Goal: Browse casually: Explore the website without a specific task or goal

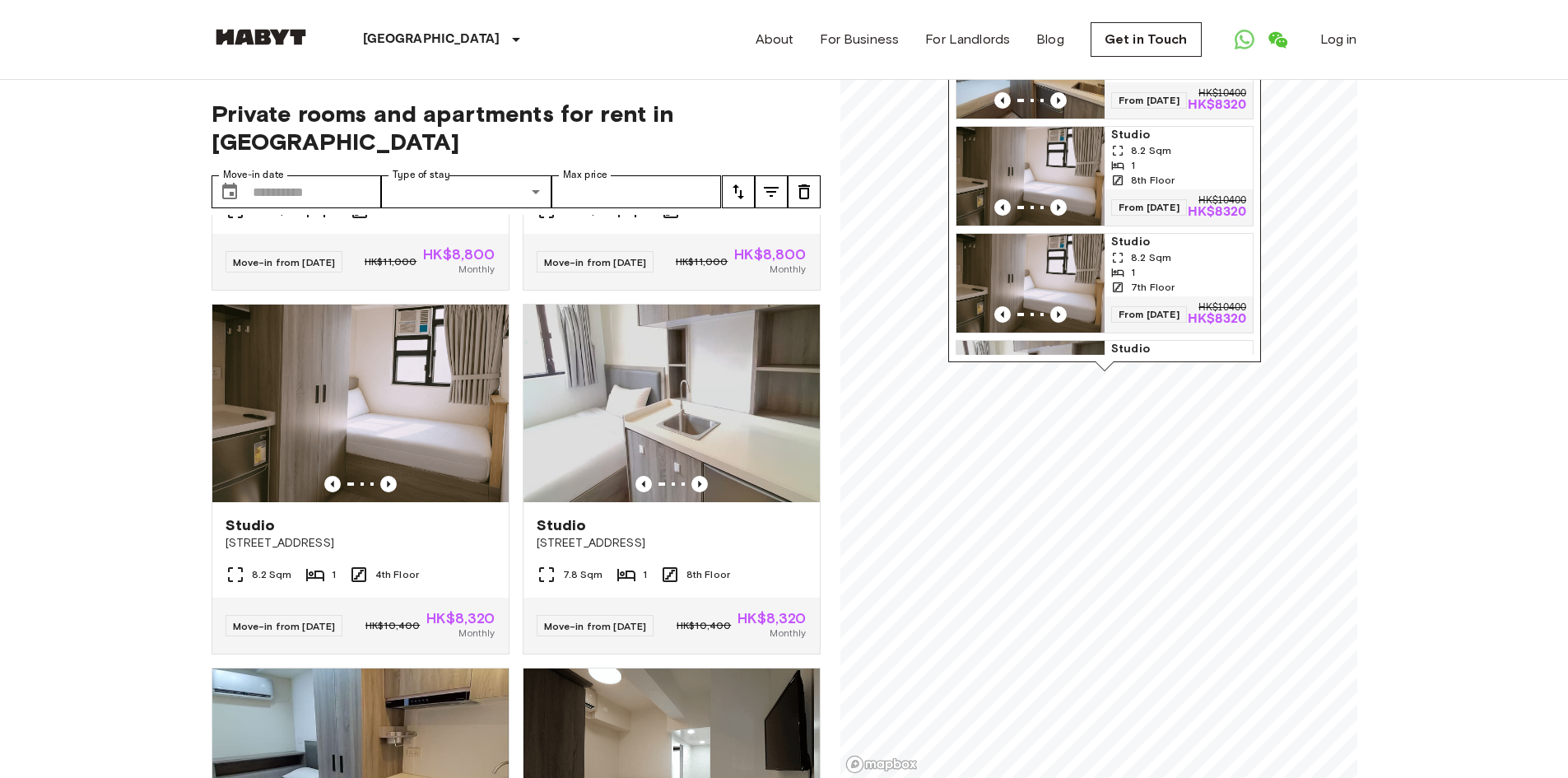
scroll to position [4491, 0]
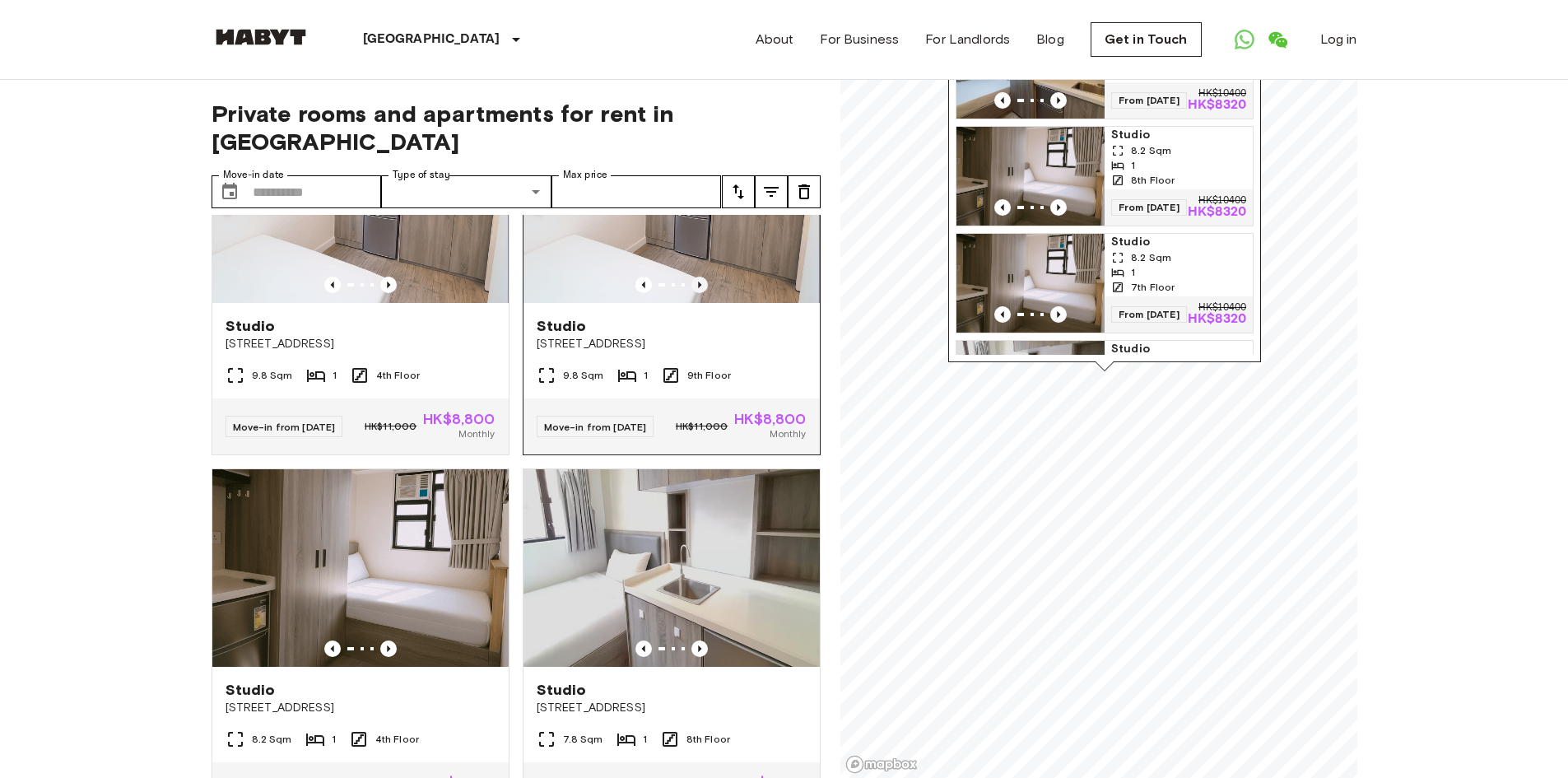
click at [698, 288] on icon "Previous image" at bounding box center [700, 285] width 3 height 7
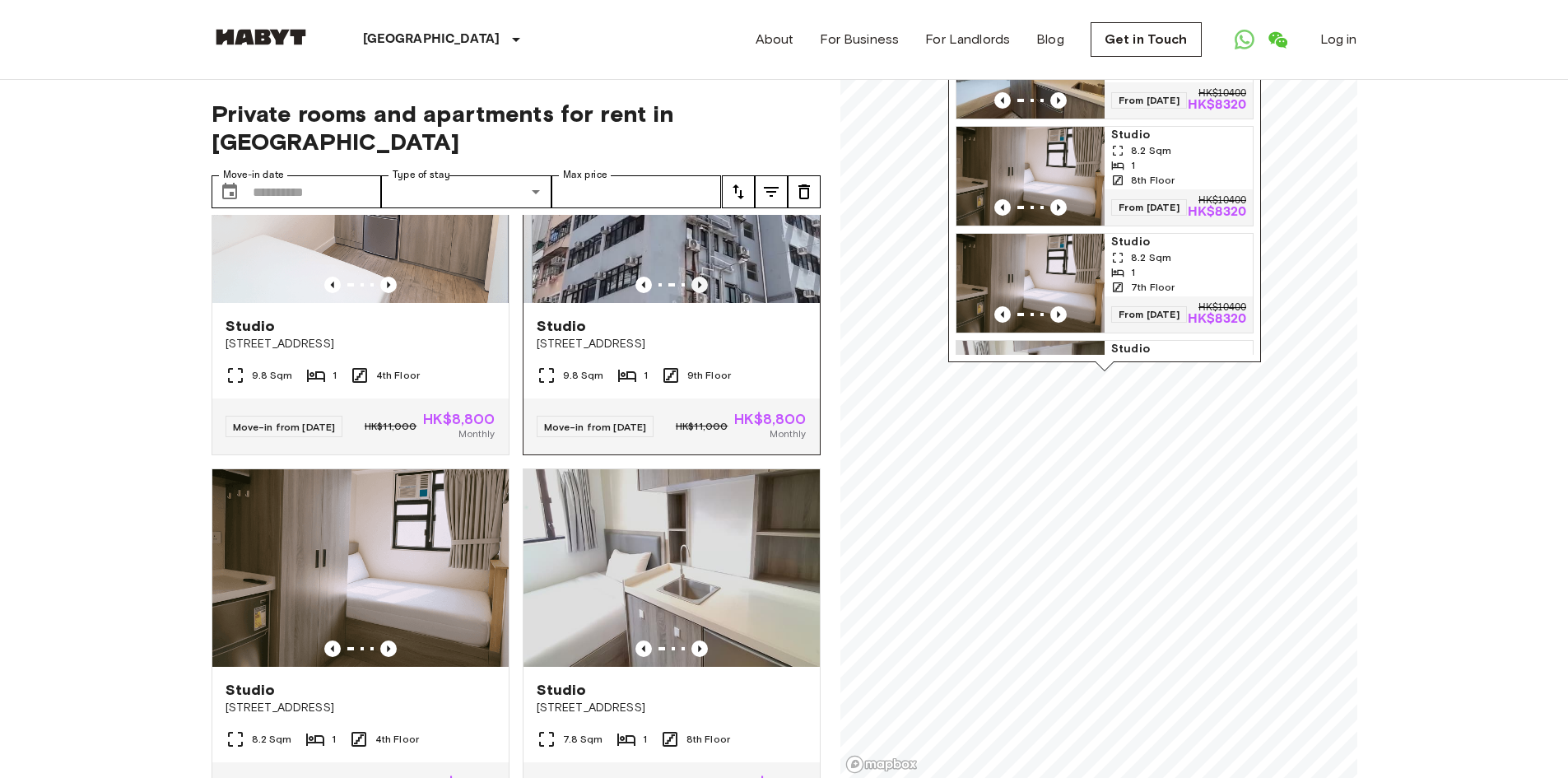
click at [698, 288] on icon "Previous image" at bounding box center [700, 285] width 3 height 7
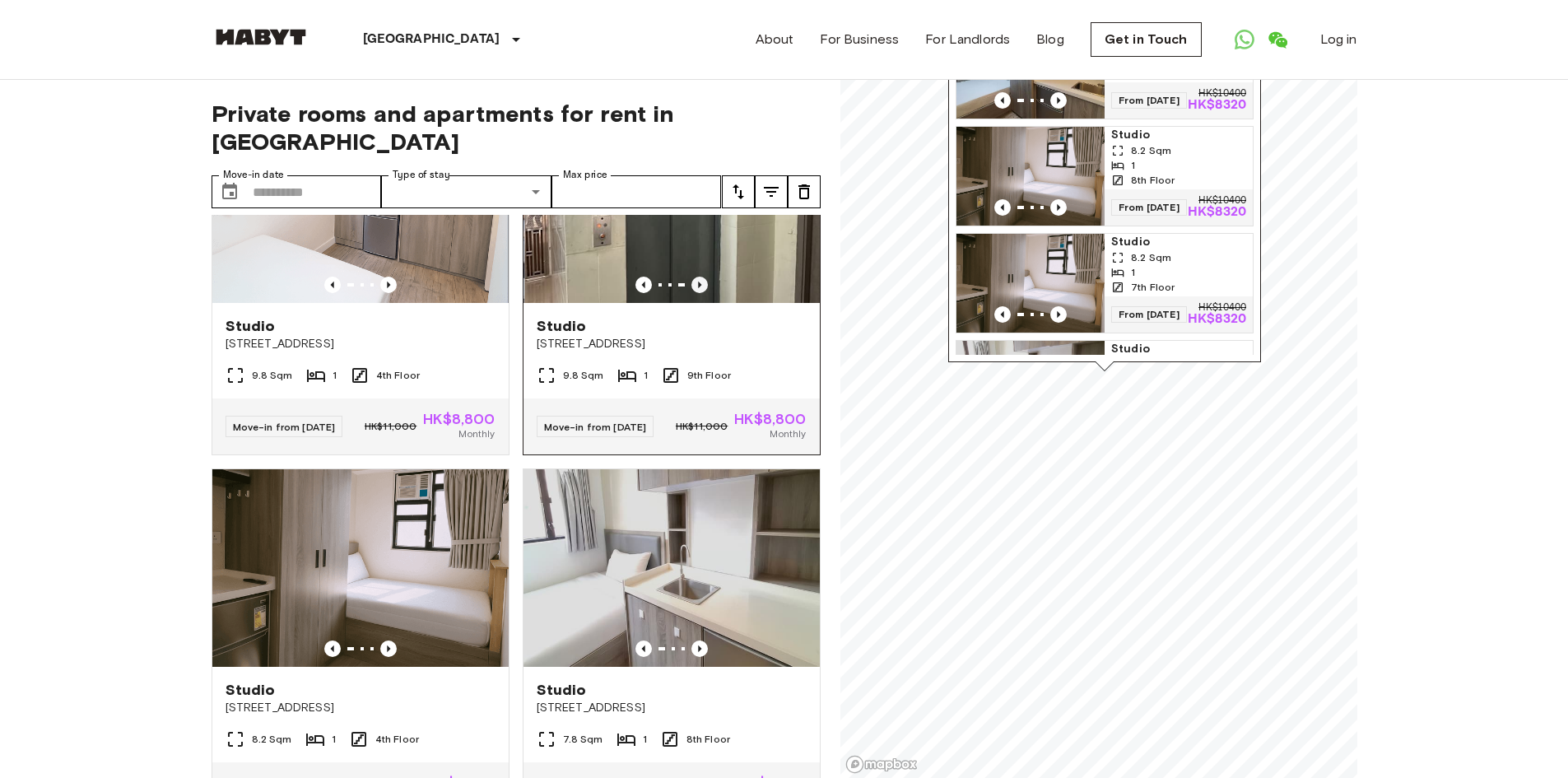
click at [698, 288] on icon "Previous image" at bounding box center [700, 285] width 3 height 7
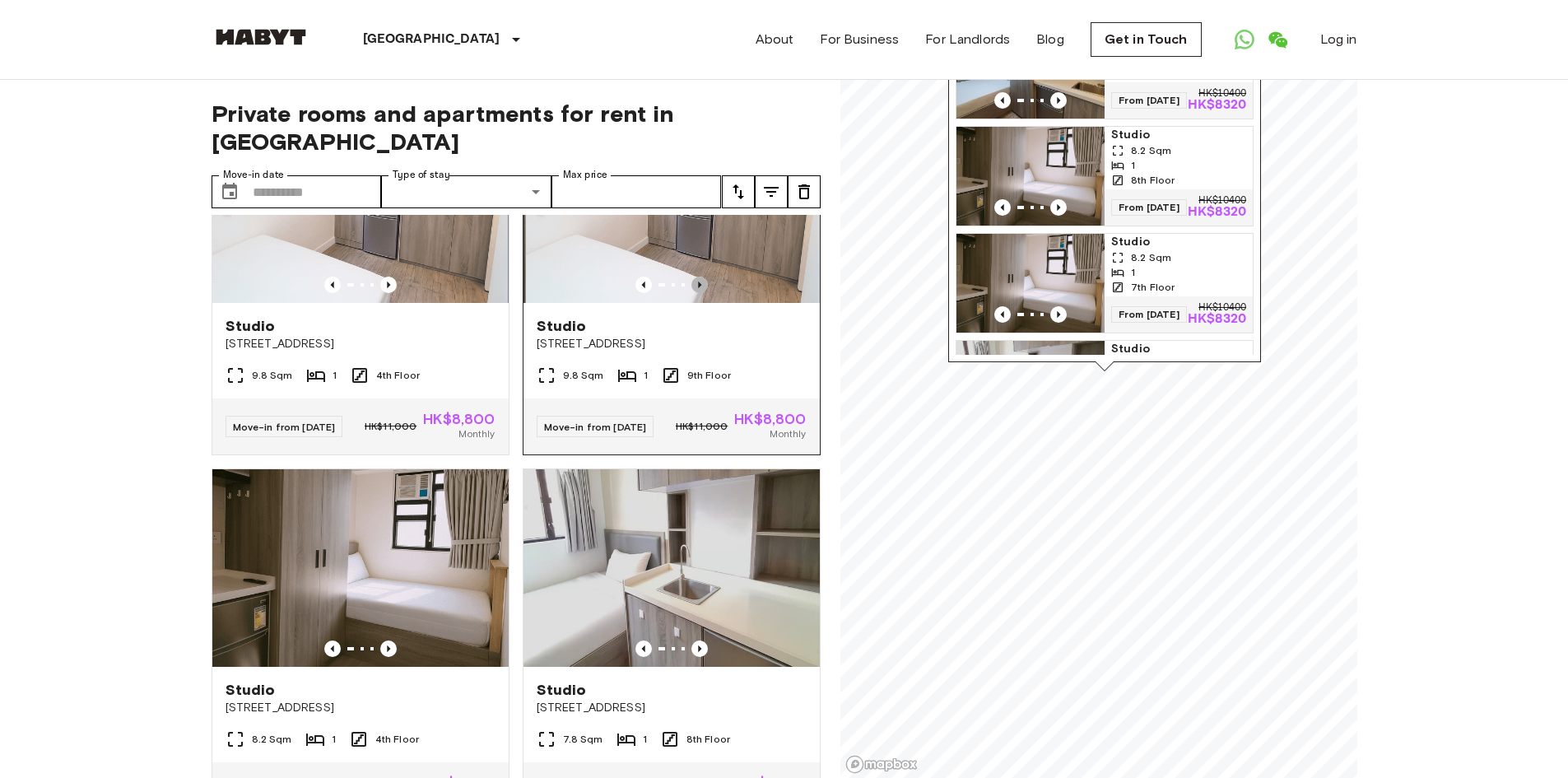
click at [698, 288] on icon "Previous image" at bounding box center [700, 285] width 3 height 7
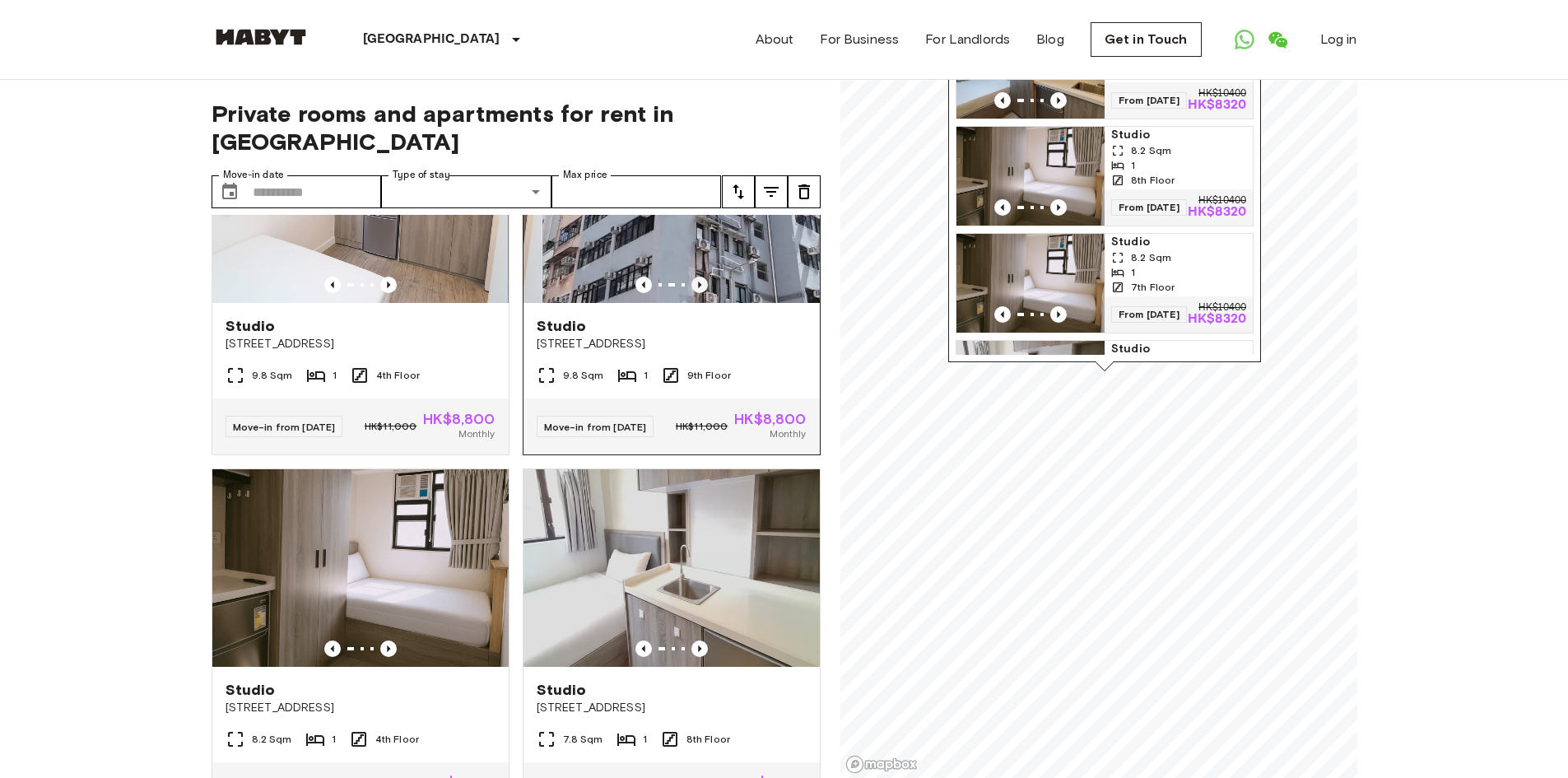
click at [698, 288] on icon "Previous image" at bounding box center [700, 285] width 3 height 7
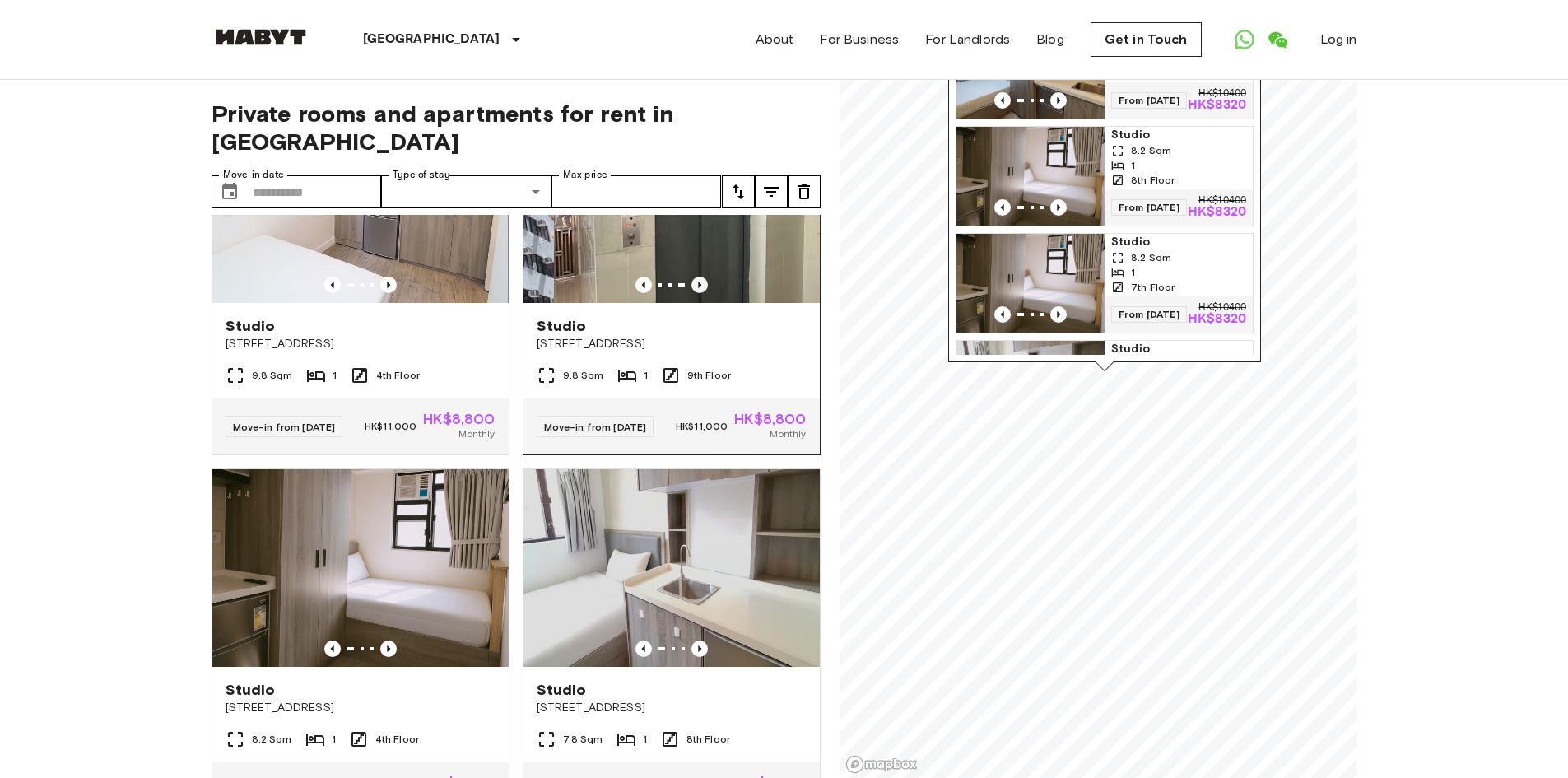
click at [698, 288] on icon "Previous image" at bounding box center [700, 285] width 3 height 7
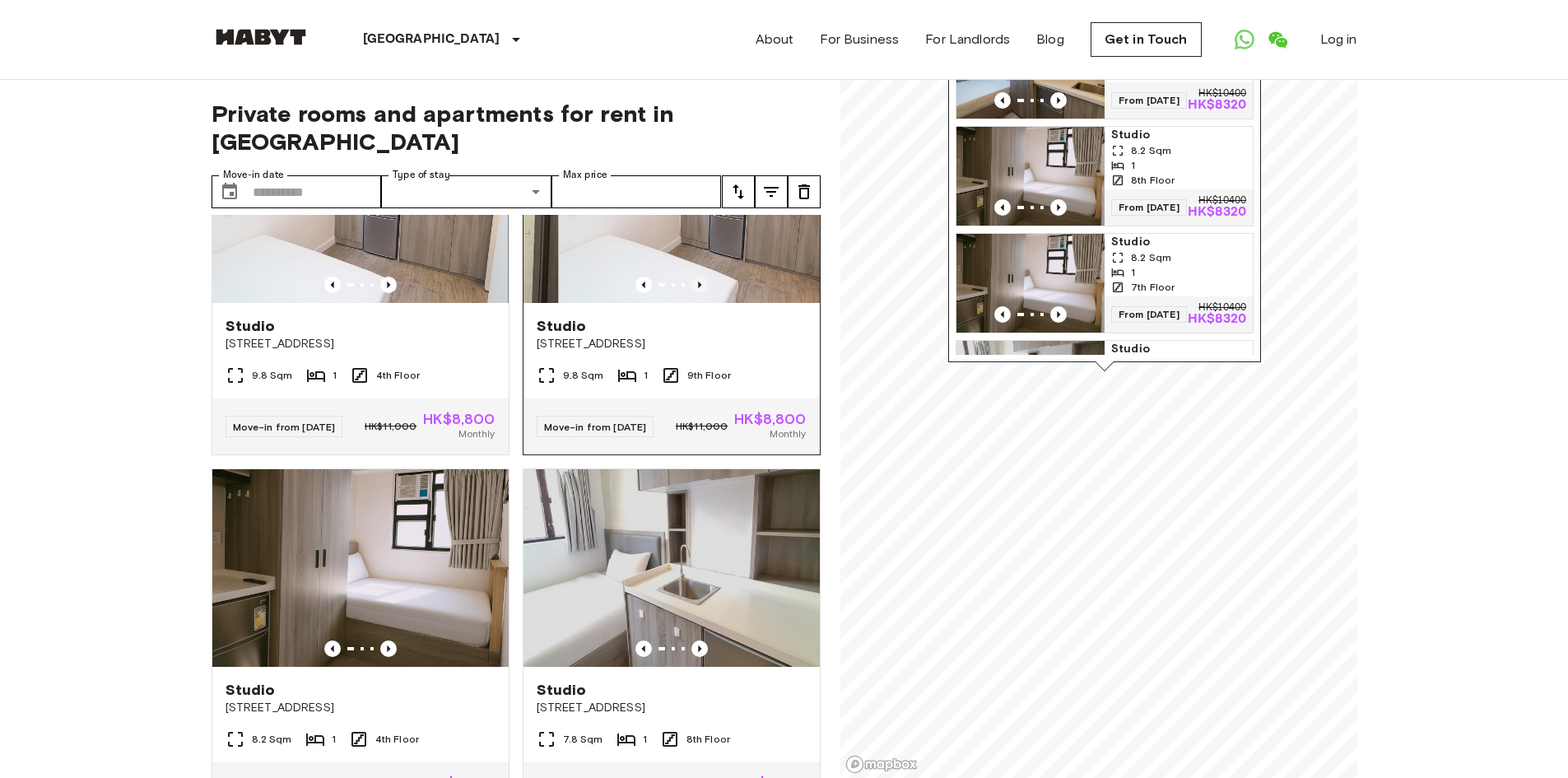
click at [698, 288] on icon "Previous image" at bounding box center [700, 285] width 3 height 7
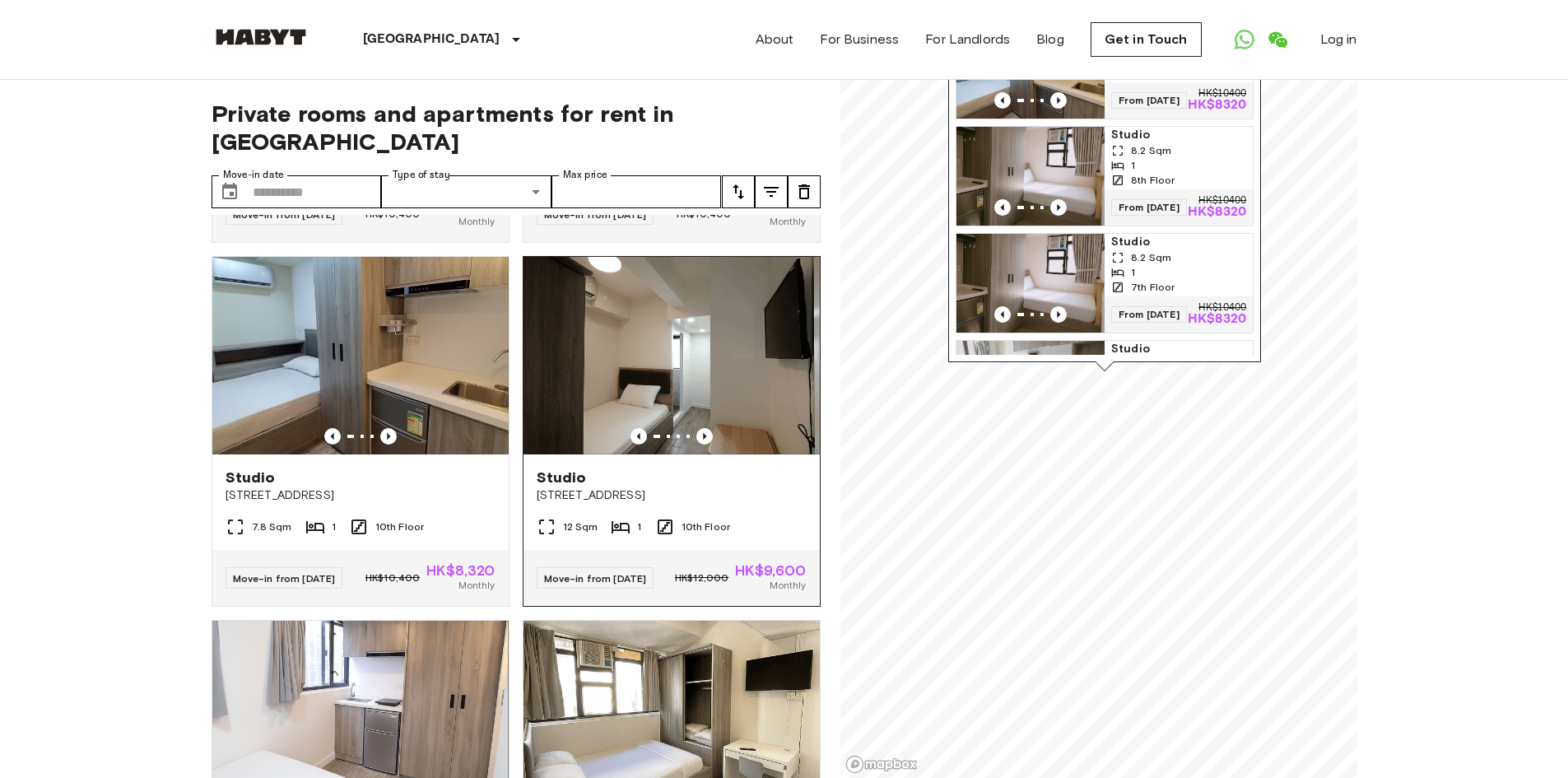
scroll to position [4986, 0]
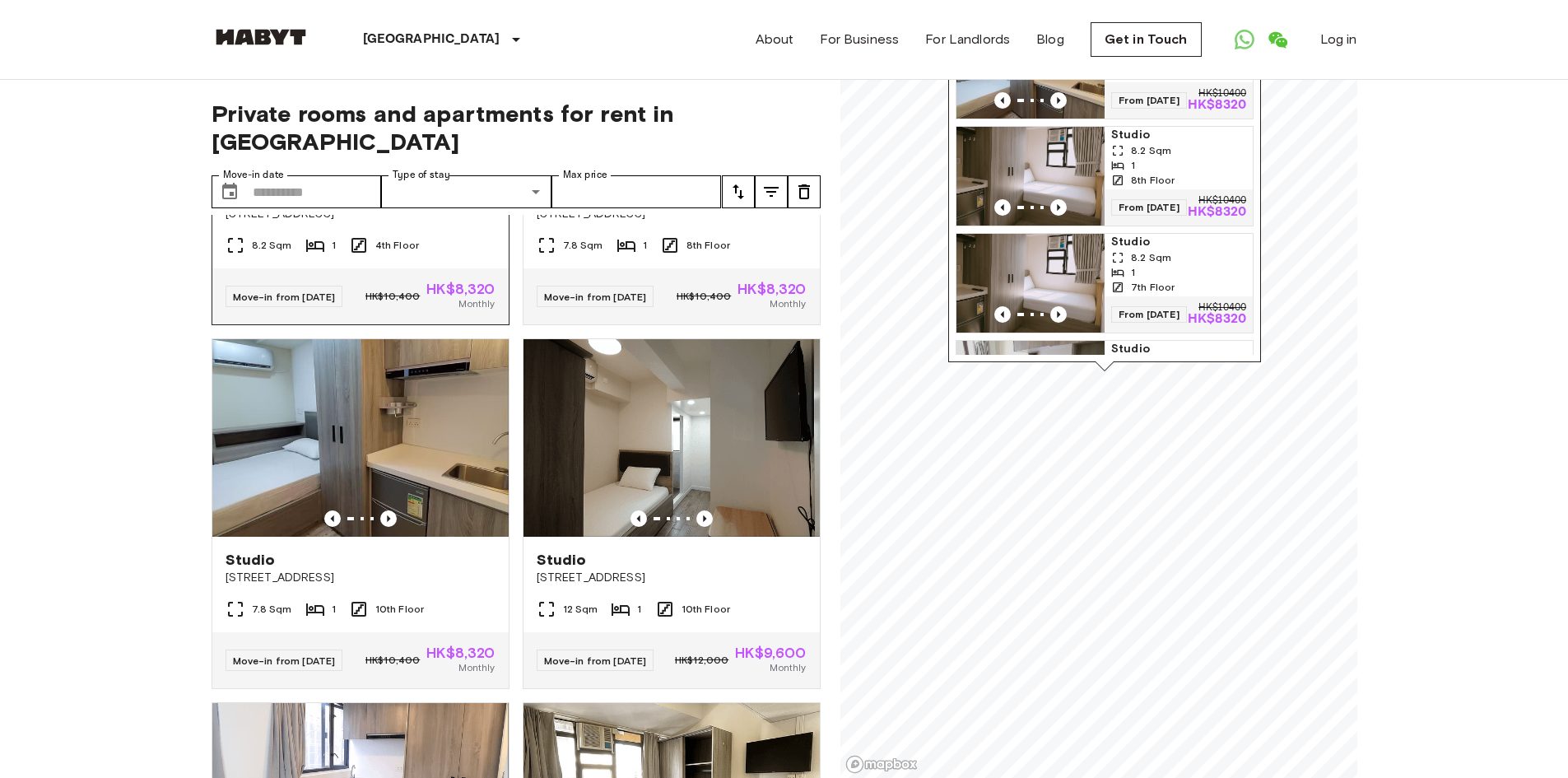
click at [387, 163] on icon "Previous image" at bounding box center [388, 154] width 16 height 16
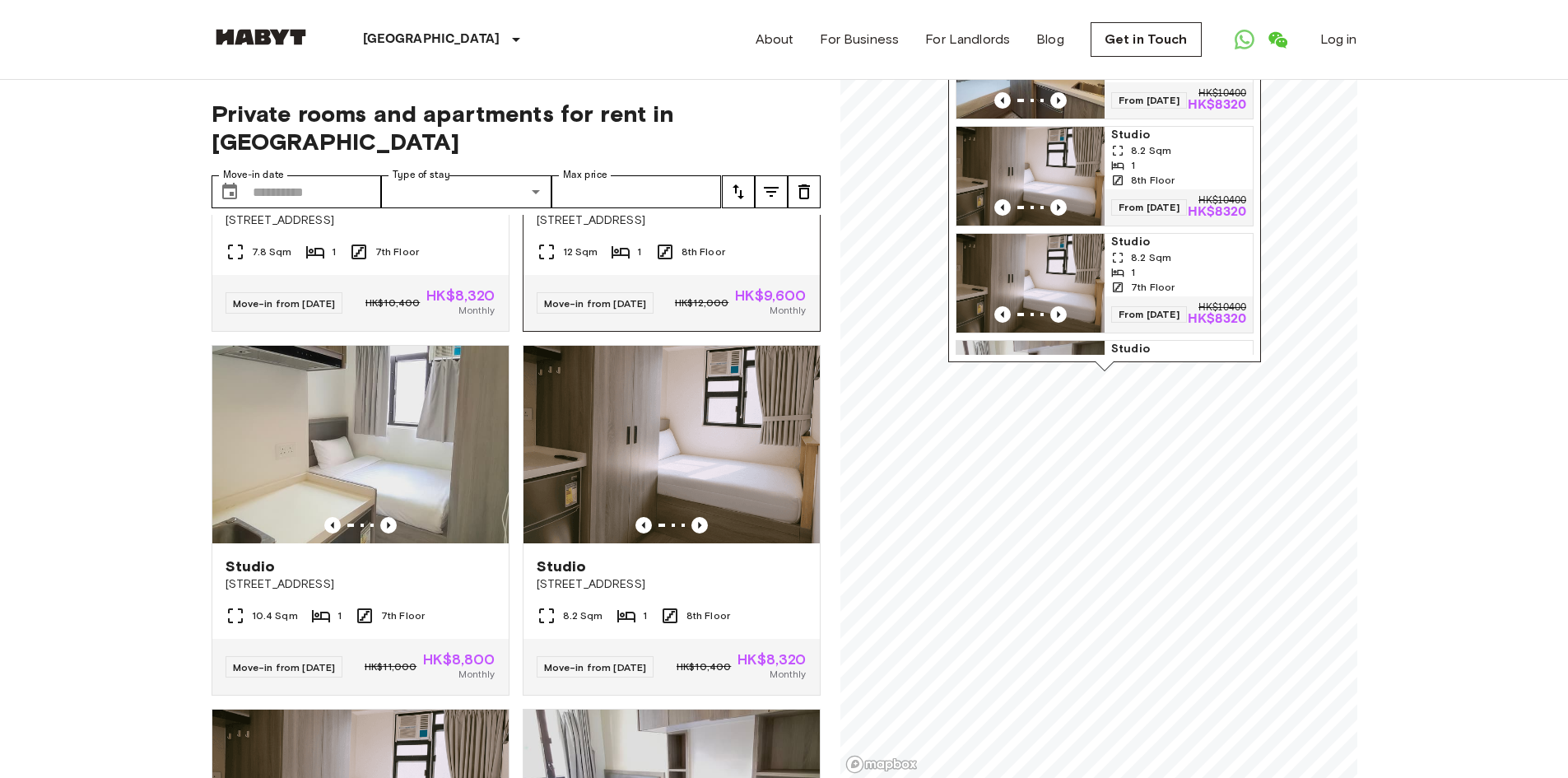
scroll to position [329, 0]
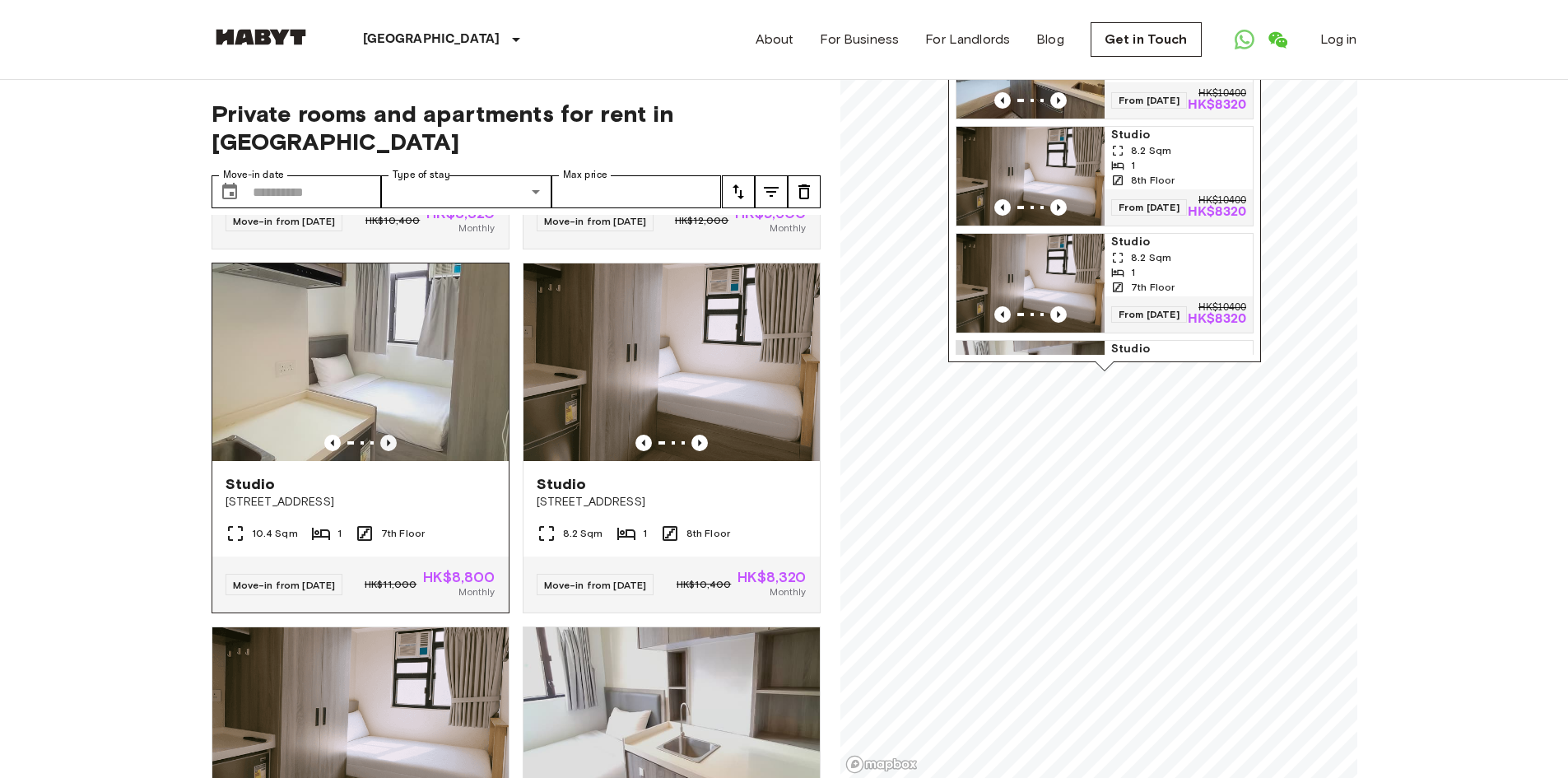
click at [386, 435] on icon "Previous image" at bounding box center [388, 443] width 16 height 16
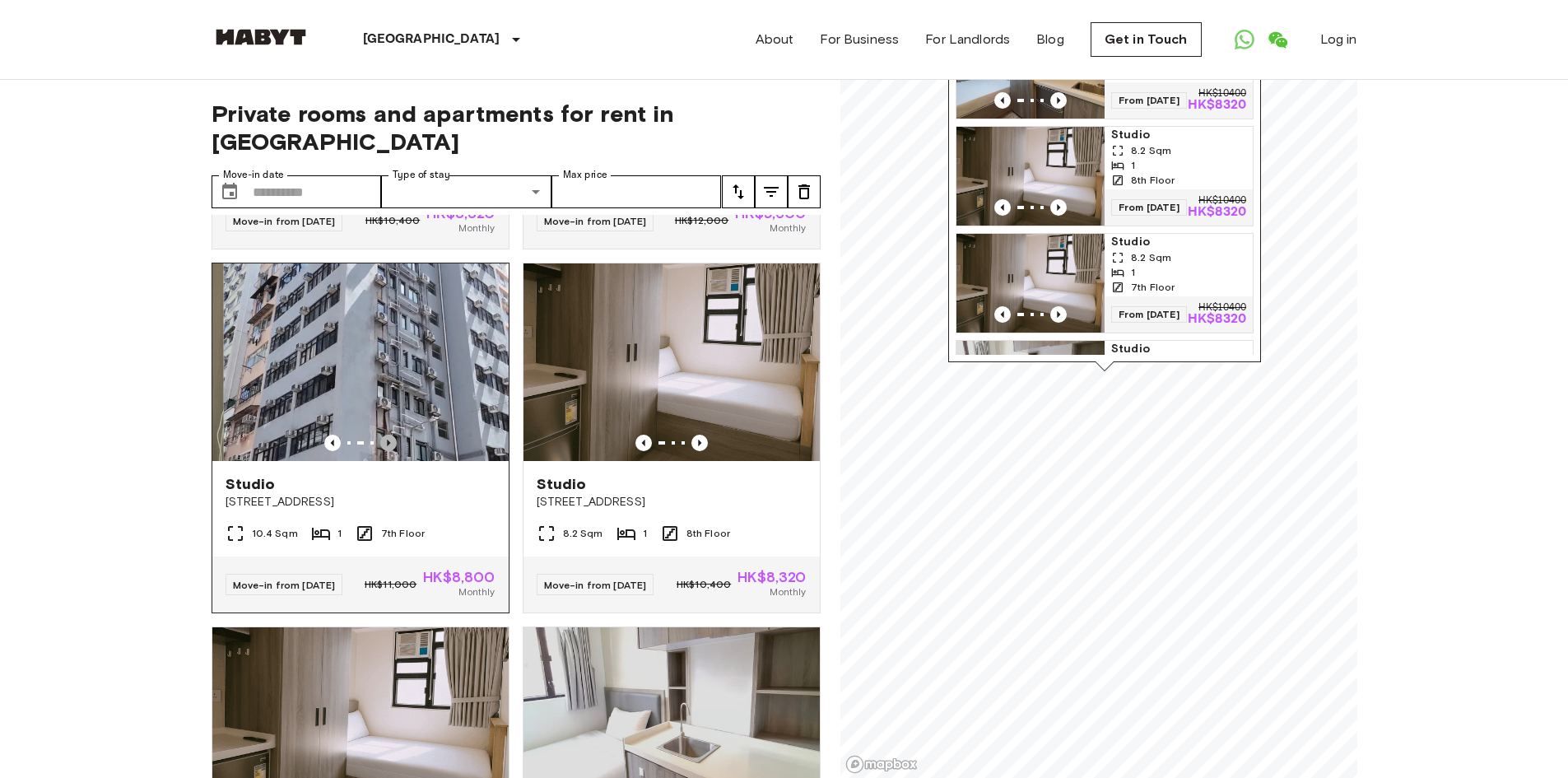
click at [386, 435] on icon "Previous image" at bounding box center [388, 443] width 16 height 16
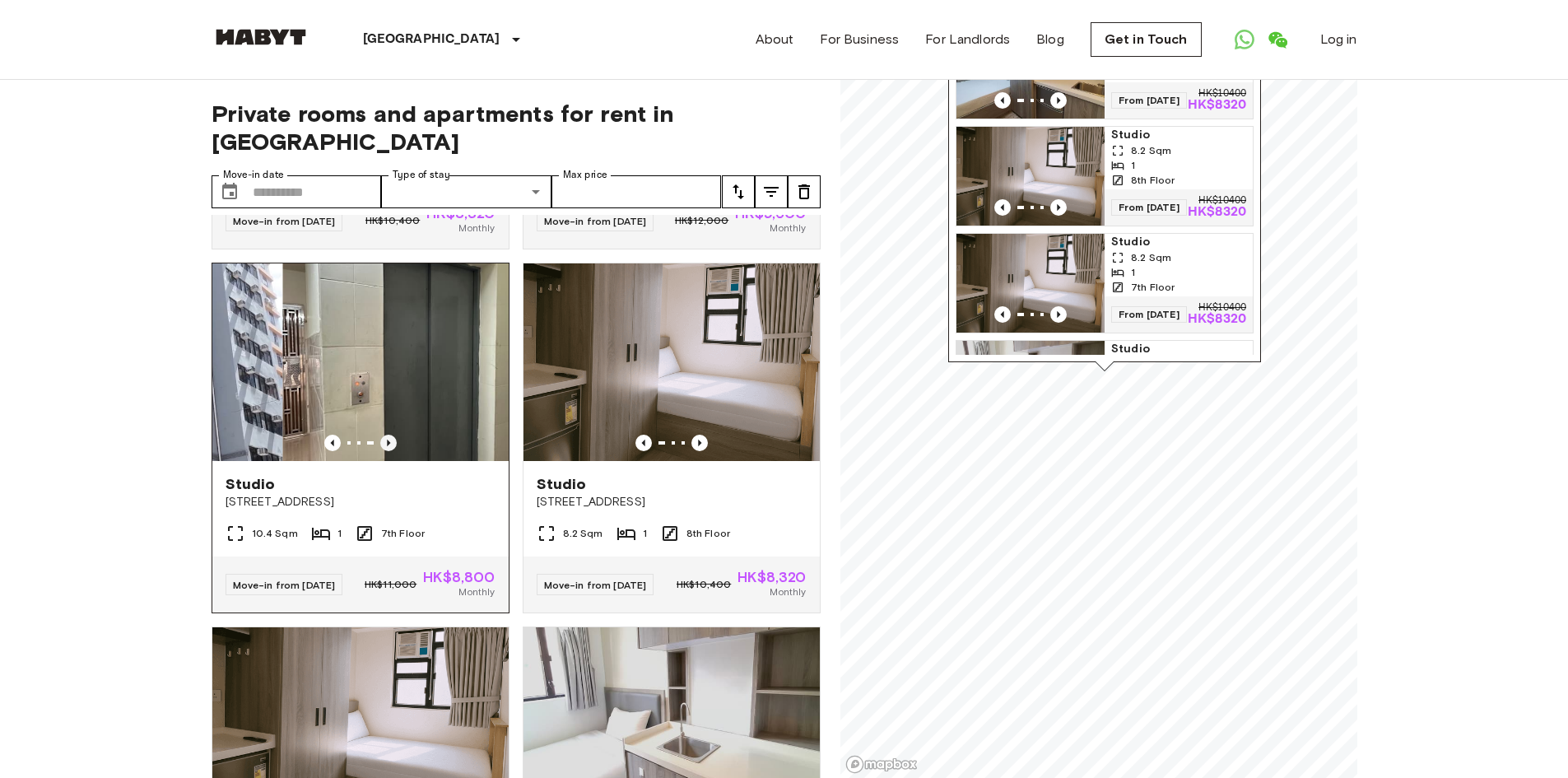
click at [386, 435] on icon "Previous image" at bounding box center [388, 443] width 16 height 16
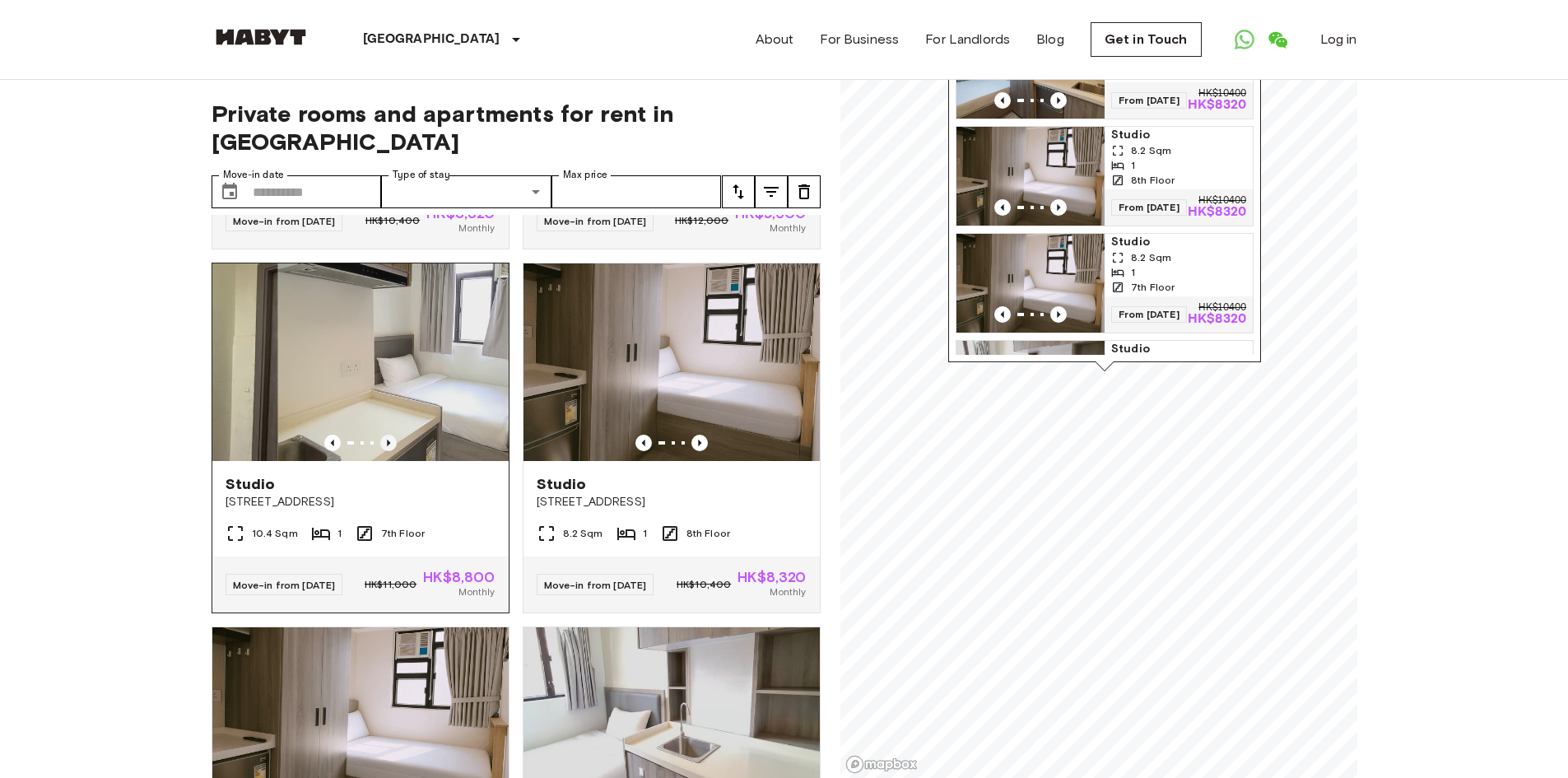
click at [386, 435] on icon "Previous image" at bounding box center [388, 443] width 16 height 16
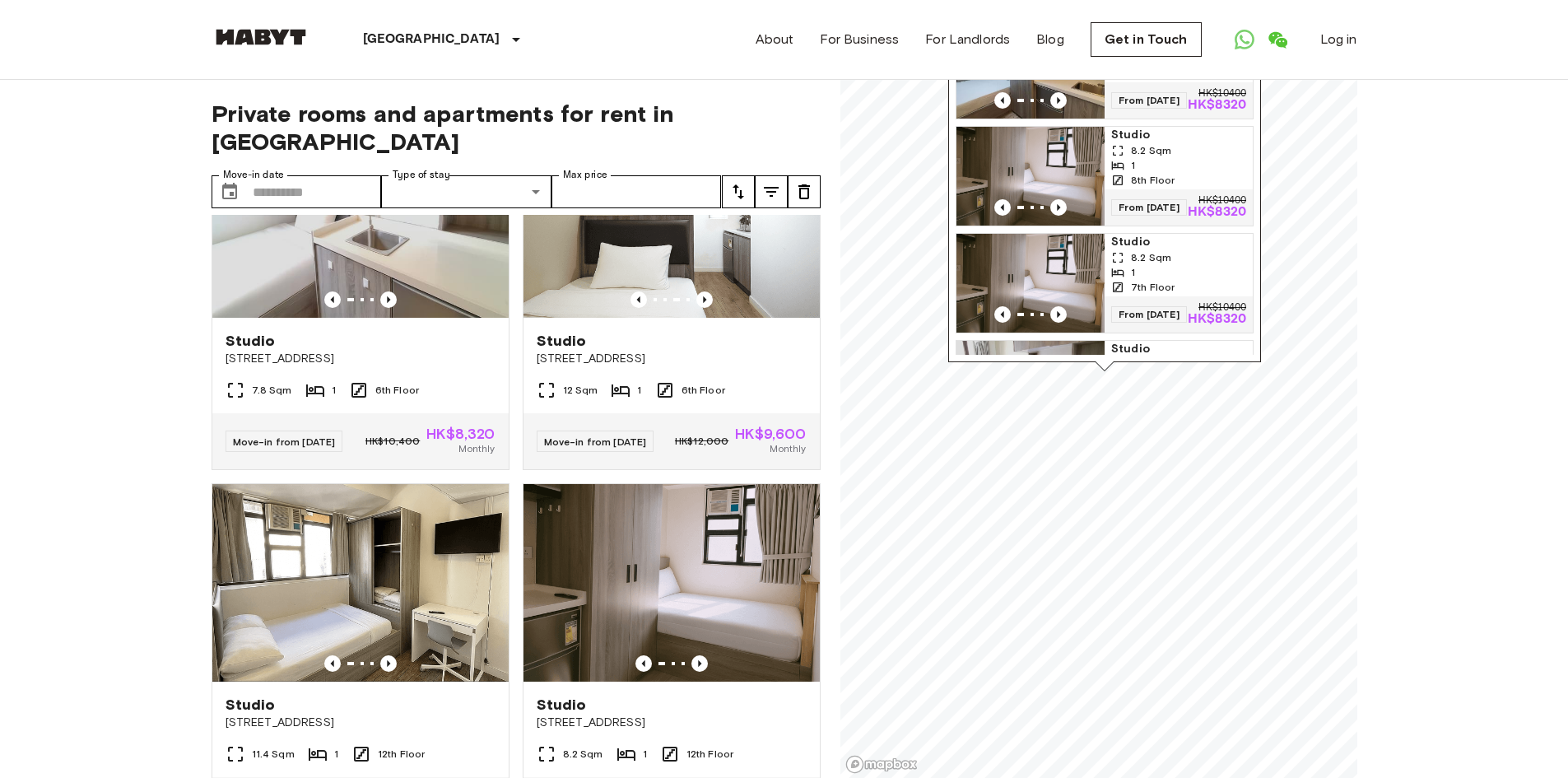
scroll to position [1318, 0]
